Goal: Communication & Community: Answer question/provide support

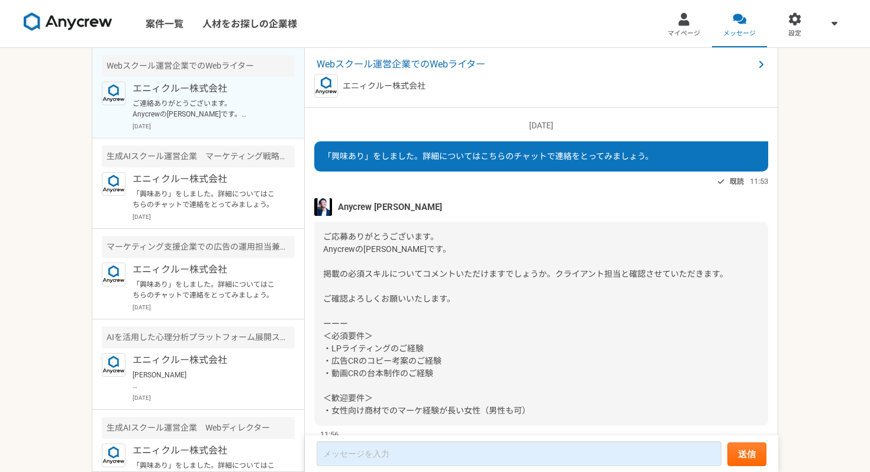
scroll to position [559, 0]
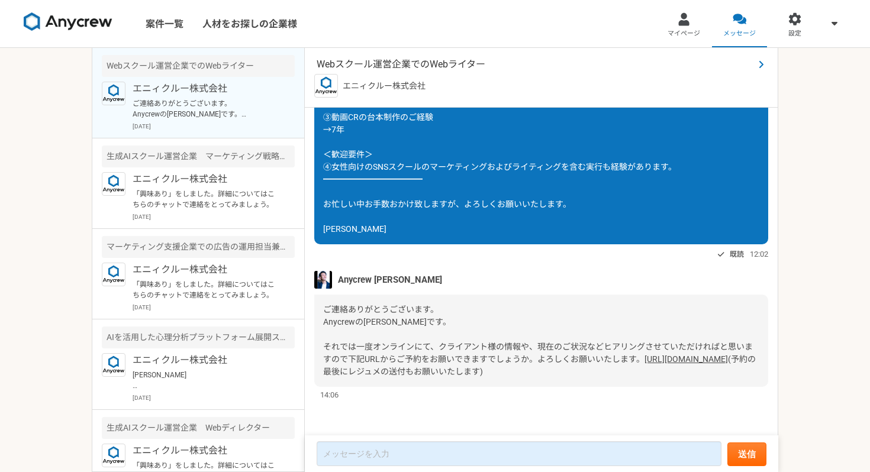
click at [425, 62] on span "Webスクール運営企業でのWebライター" at bounding box center [535, 64] width 437 height 14
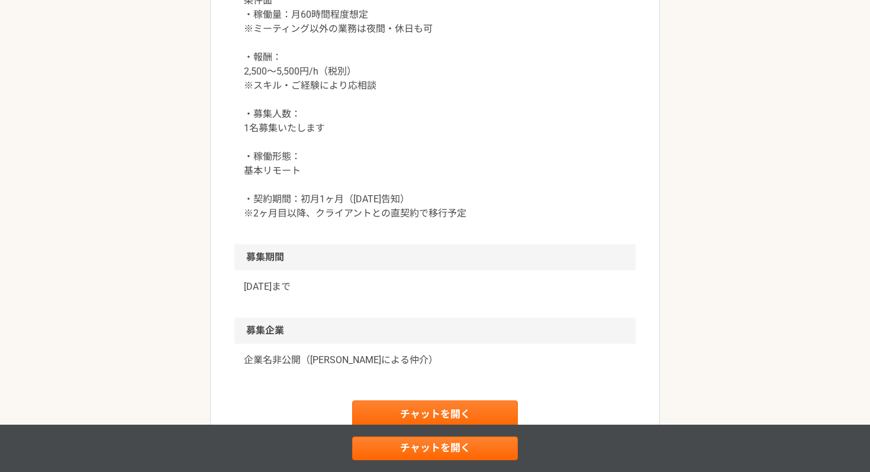
scroll to position [1044, 0]
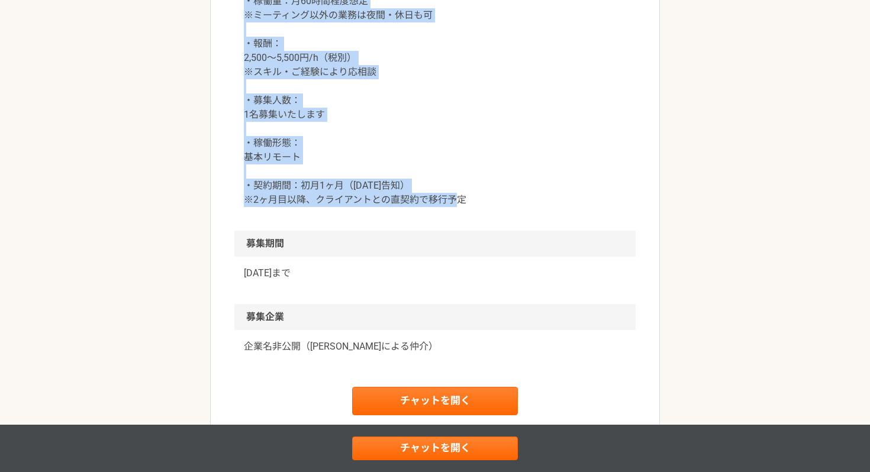
drag, startPoint x: 263, startPoint y: 57, endPoint x: 491, endPoint y: 290, distance: 325.6
click at [491, 231] on div "条件面 ・稼働量：月60時間程度想定 ※ミーティング以外の業務は夜間・休日も可 ・報酬： 2,500〜5,500円/h（税別） ※スキル・ご経験により応相談 …" at bounding box center [434, 100] width 401 height 260
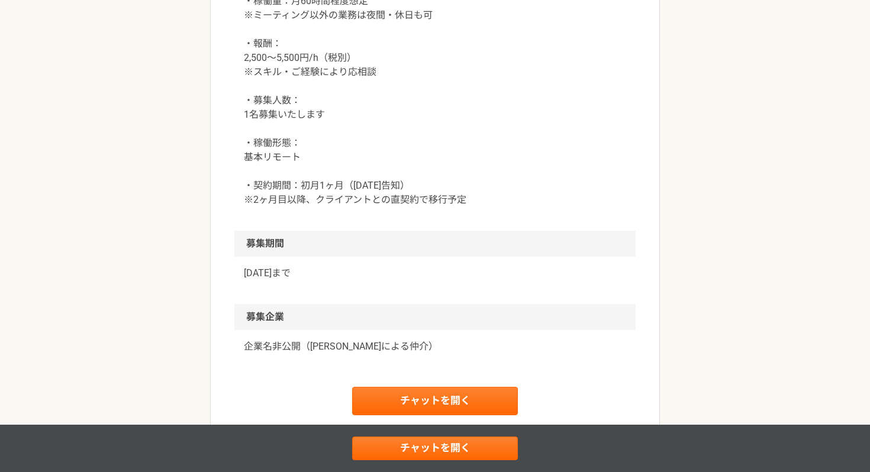
click at [512, 207] on p "条件面 ・稼働量：月60時間程度想定 ※ミーティング以外の業務は夜間・休日も可 ・報酬： 2,500〜5,500円/h（税別） ※スキル・ご経験により応相談 …" at bounding box center [435, 93] width 382 height 227
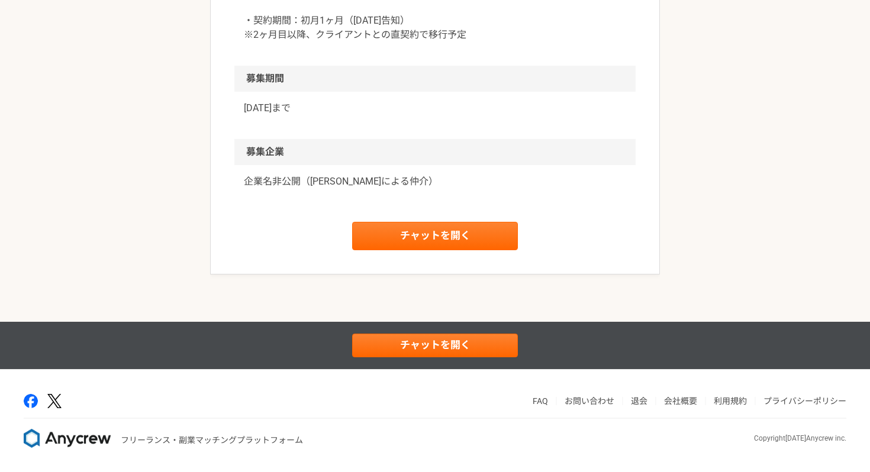
scroll to position [1058, 0]
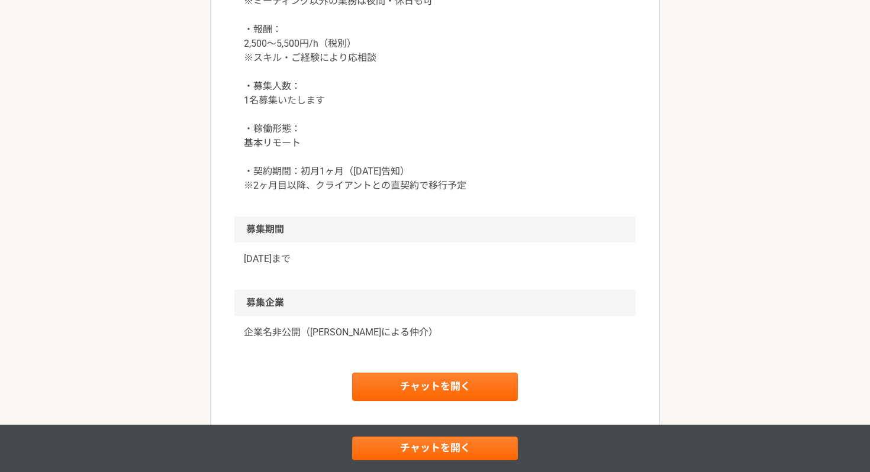
click at [455, 149] on p "条件面 ・稼働量：月60時間程度想定 ※ミーティング以外の業務は夜間・休日も可 ・報酬： 2,500〜5,500円/h（税別） ※スキル・ご経験により応相談 …" at bounding box center [435, 79] width 382 height 227
click at [497, 193] on p "条件面 ・稼働量：月60時間程度想定 ※ミーティング以外の業務は夜間・休日も可 ・報酬： 2,500〜5,500円/h（税別） ※スキル・ご経験により応相談 …" at bounding box center [435, 79] width 382 height 227
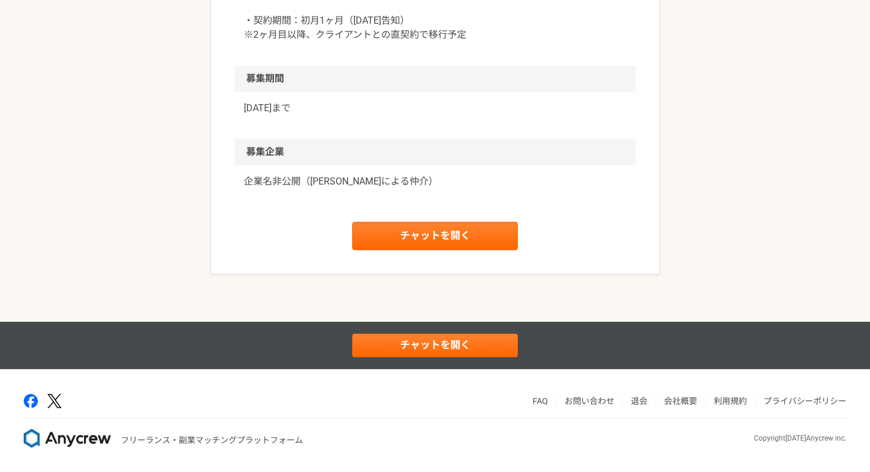
scroll to position [1280, 0]
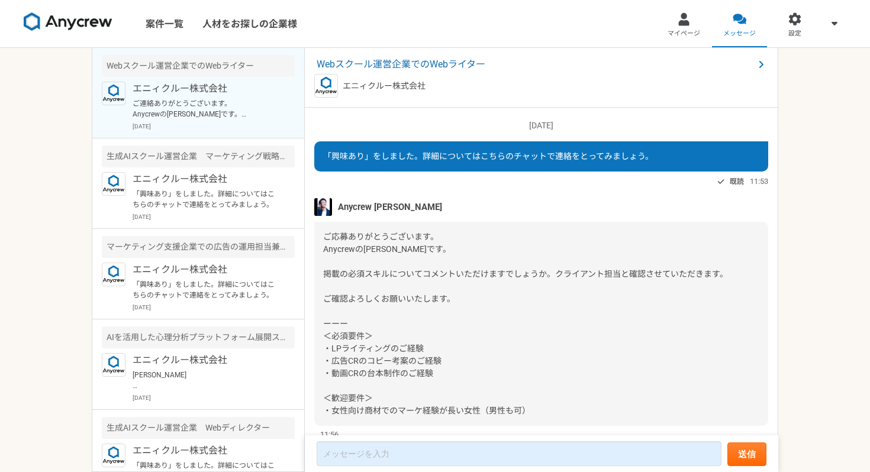
scroll to position [559, 0]
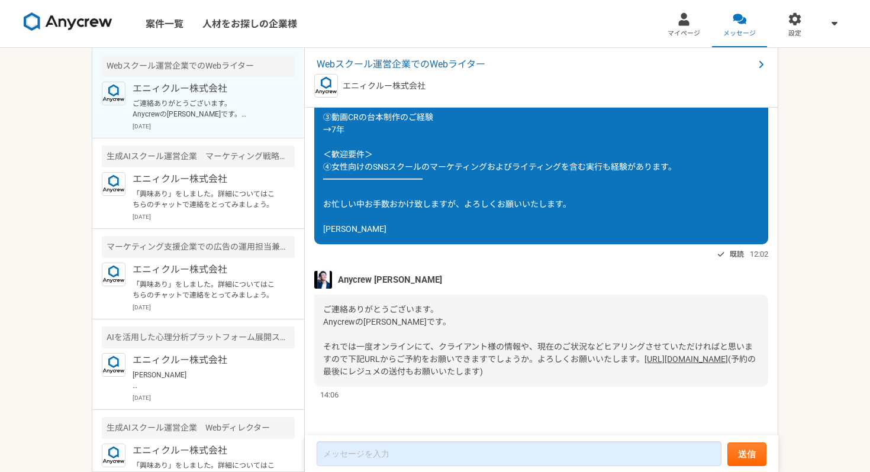
click at [645, 362] on link "[URL][DOMAIN_NAME]" at bounding box center [686, 359] width 83 height 9
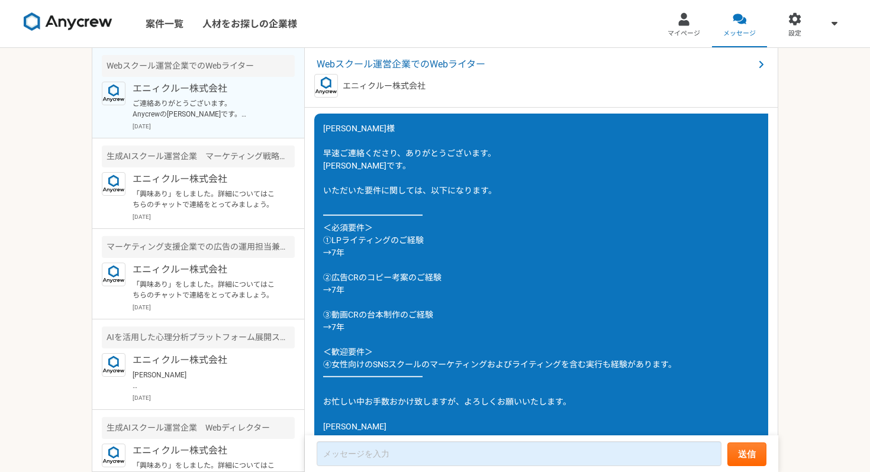
scroll to position [327, 0]
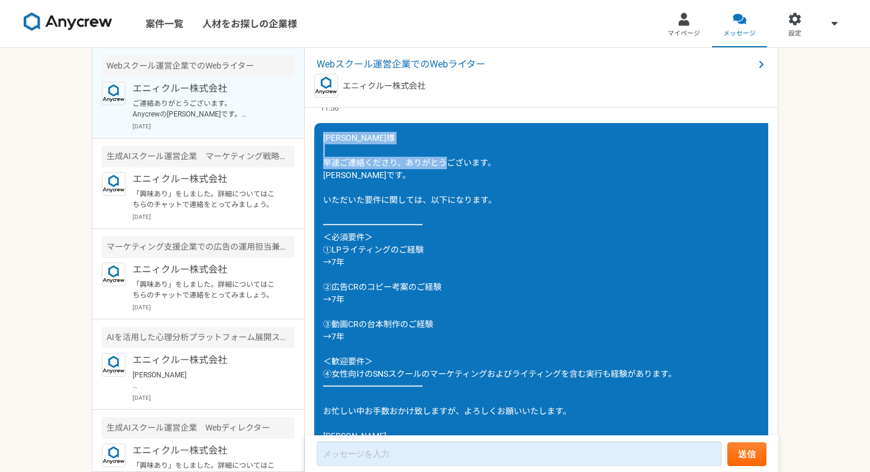
drag, startPoint x: 325, startPoint y: 138, endPoint x: 360, endPoint y: 174, distance: 50.2
click at [360, 174] on div "[PERSON_NAME]様 早速ご連絡くださり、ありがとうございます。 [PERSON_NAME]です。 いただいた要件に関しては、以下になります。 ━━━…" at bounding box center [541, 287] width 454 height 328
copy span "[PERSON_NAME]様 早速ご連絡くださり、ありがとうございます。 [PERSON_NAME]です。"
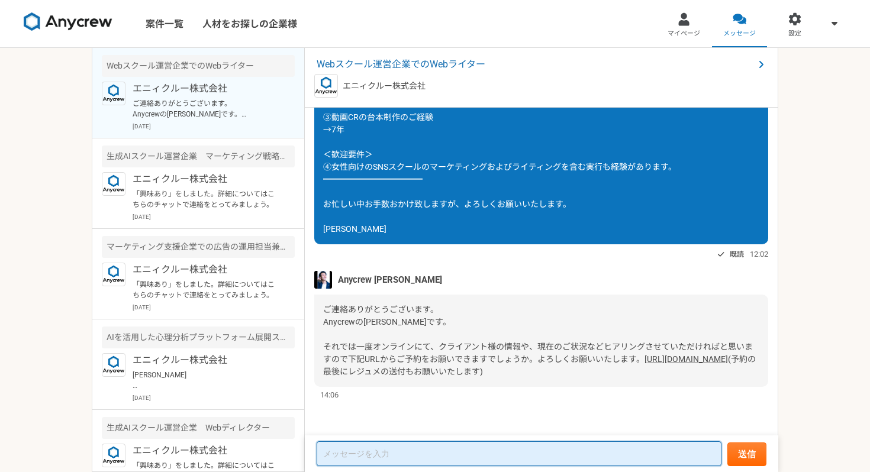
click at [357, 451] on textarea at bounding box center [519, 454] width 405 height 25
paste textarea "[PERSON_NAME]様 早速ご連絡くださり、ありがとうございます。 [PERSON_NAME]です。"
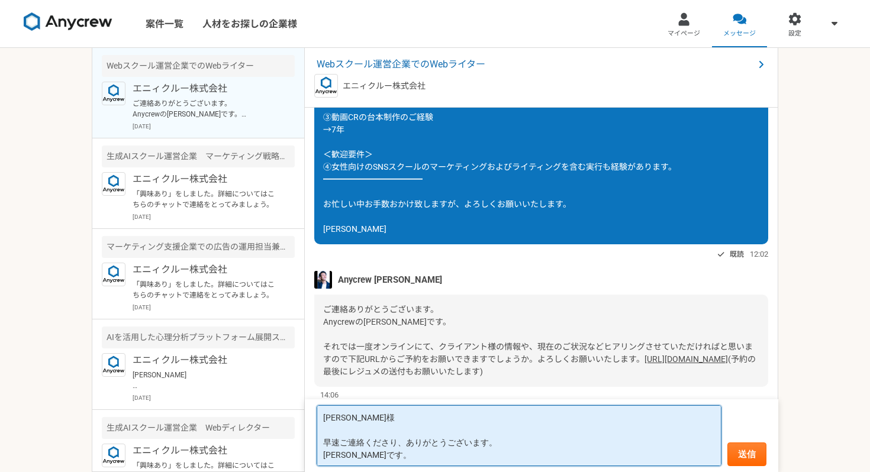
drag, startPoint x: 340, startPoint y: 443, endPoint x: 314, endPoint y: 443, distance: 25.5
click at [315, 443] on form "[PERSON_NAME]様 早速ご連絡くださり、ありがとうございます。 [PERSON_NAME]です。 送信" at bounding box center [541, 436] width 473 height 73
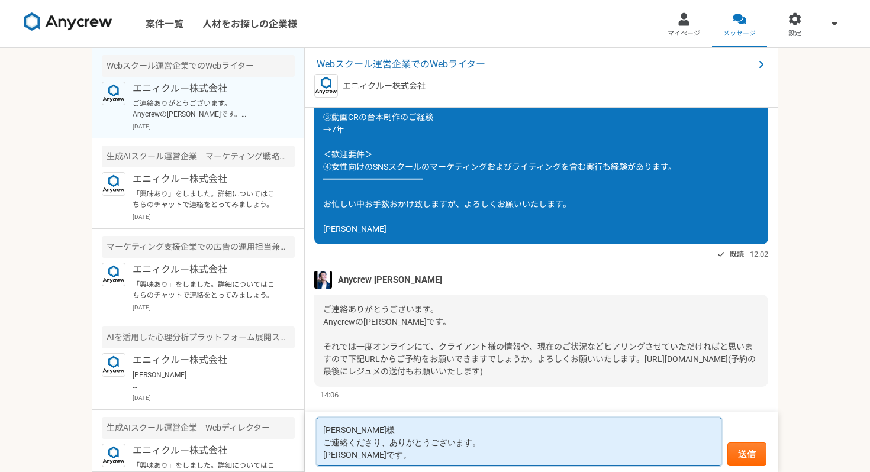
drag, startPoint x: 388, startPoint y: 447, endPoint x: 346, endPoint y: 447, distance: 41.4
click at [346, 447] on textarea "[PERSON_NAME]様 ご連絡くださり、ありがとうございます。 [PERSON_NAME]です。" at bounding box center [519, 442] width 405 height 49
click at [365, 437] on textarea "[PERSON_NAME]様 ご連絡ありがとうございます。 [PERSON_NAME]です。" at bounding box center [519, 442] width 405 height 49
click at [379, 433] on textarea "[PERSON_NAME]様 ご連絡ありがとうございます。 [PERSON_NAME]です。" at bounding box center [519, 442] width 405 height 49
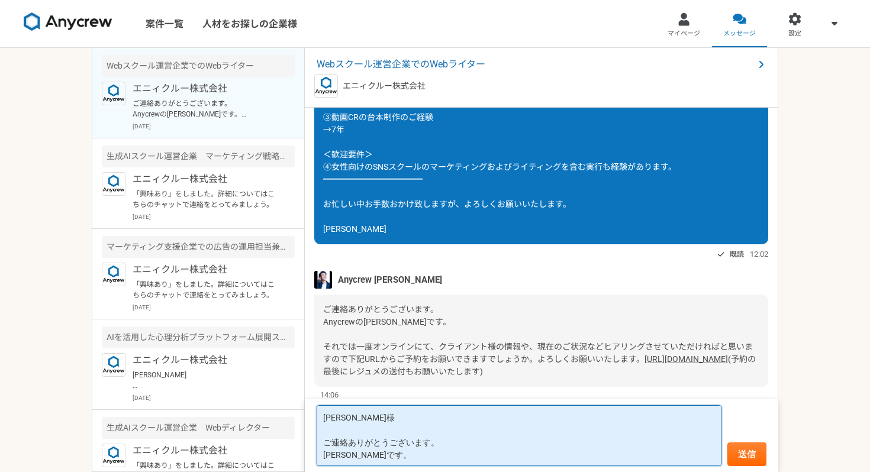
click at [381, 462] on textarea "[PERSON_NAME]様 ご連絡ありがとうございます。 [PERSON_NAME]です。" at bounding box center [519, 435] width 405 height 61
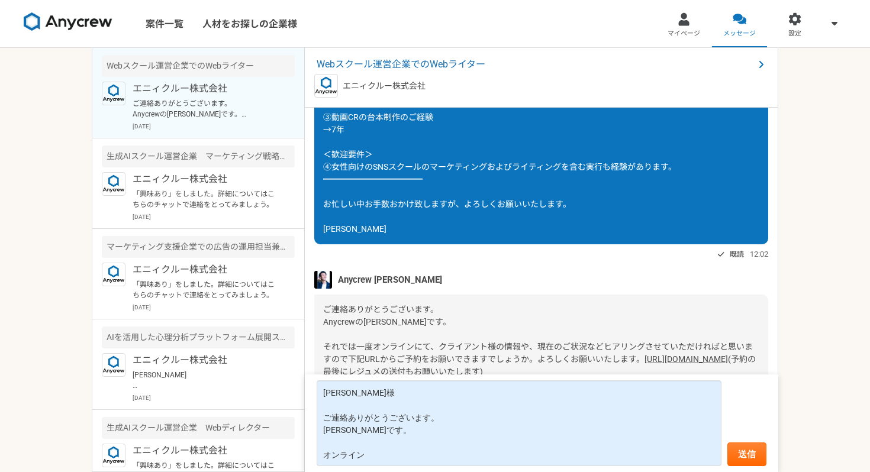
click at [645, 359] on link "[URL][DOMAIN_NAME]" at bounding box center [686, 359] width 83 height 9
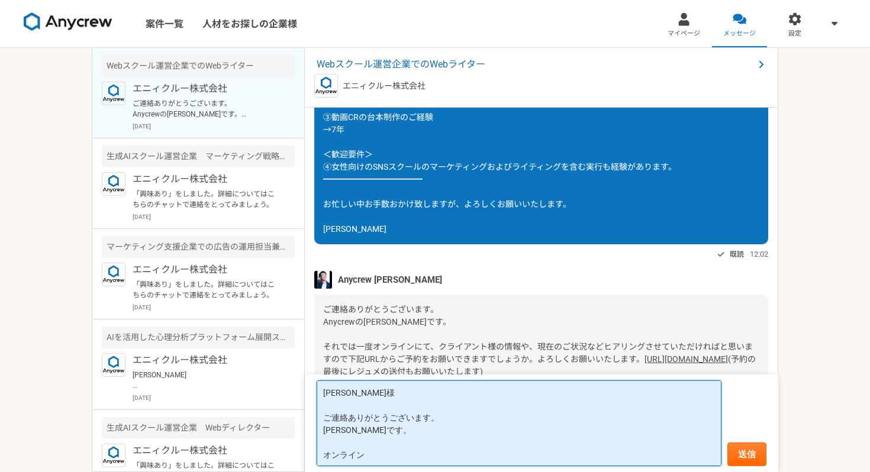
click at [365, 452] on textarea "[PERSON_NAME]様 ご連絡ありがとうございます。 [PERSON_NAME]です。 オンライン" at bounding box center [519, 424] width 405 height 86
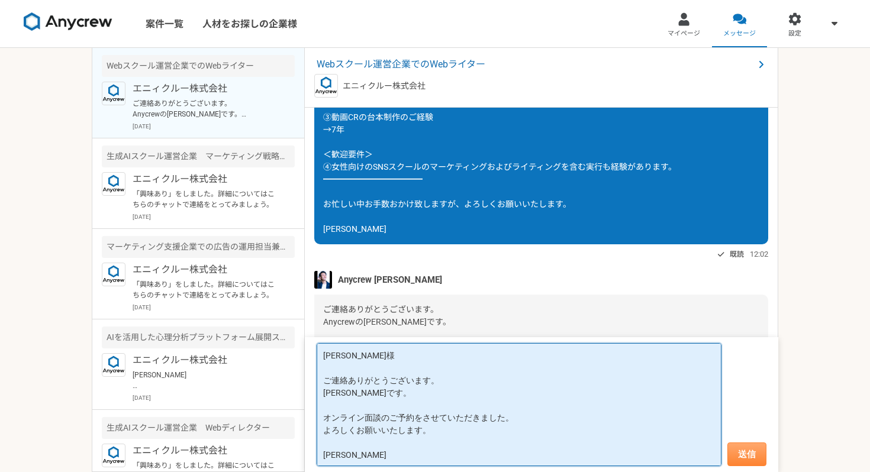
type textarea "[PERSON_NAME]様 ご連絡ありがとうございます。 [PERSON_NAME]です。 オンライン面談のご予約をさせていただきました。 よろしくお願いい…"
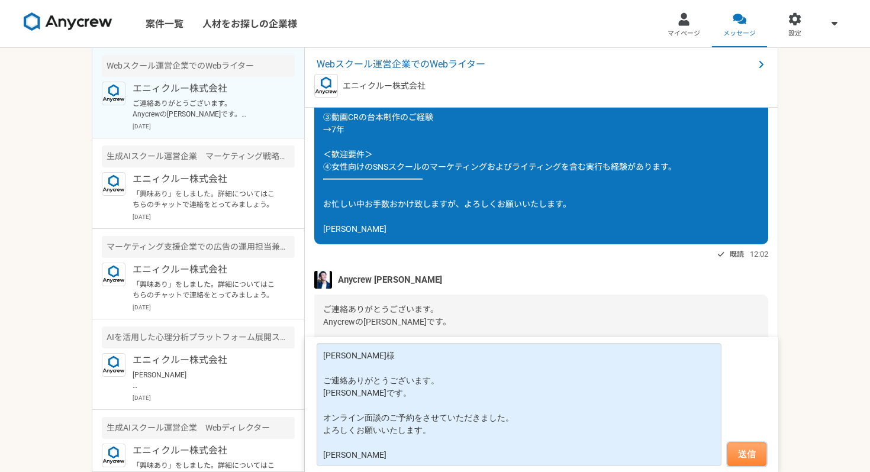
click at [744, 464] on button "送信" at bounding box center [746, 455] width 39 height 24
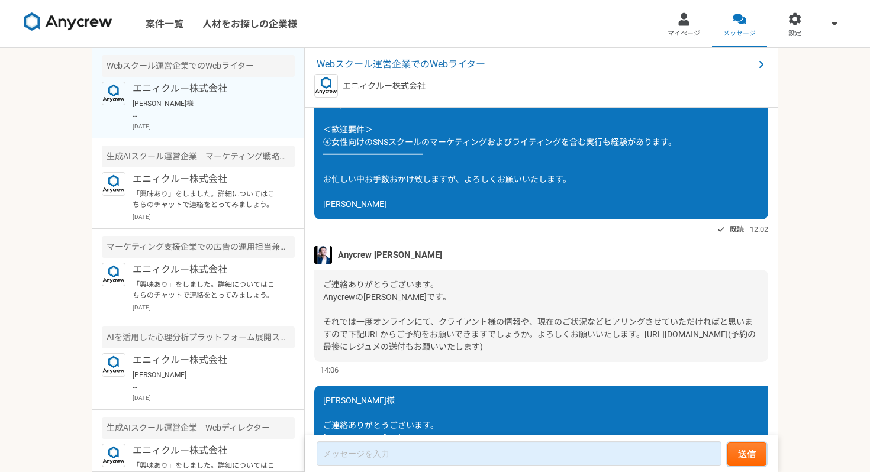
scroll to position [712, 0]
